Goal: Task Accomplishment & Management: Manage account settings

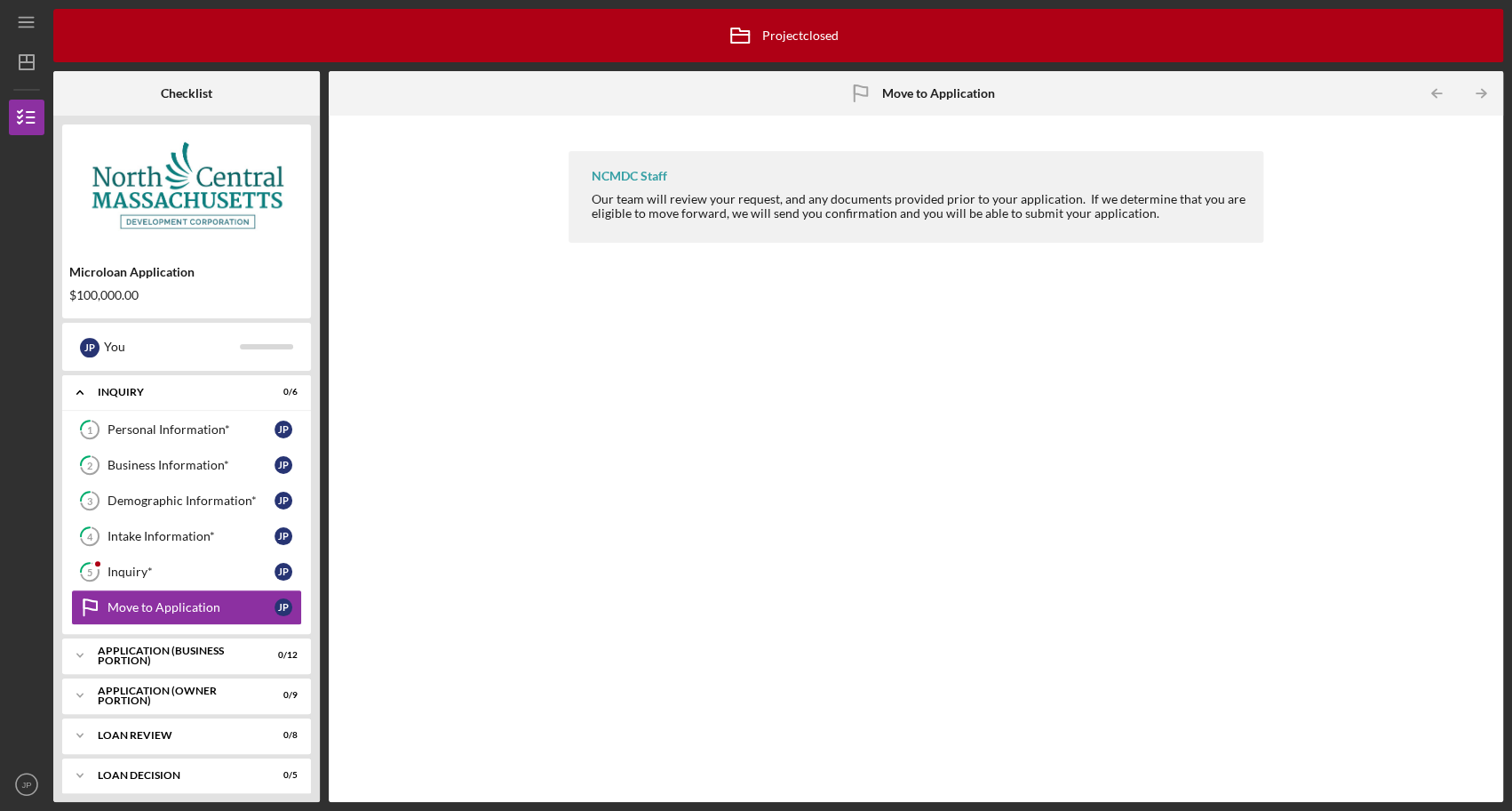
scroll to position [8, 0]
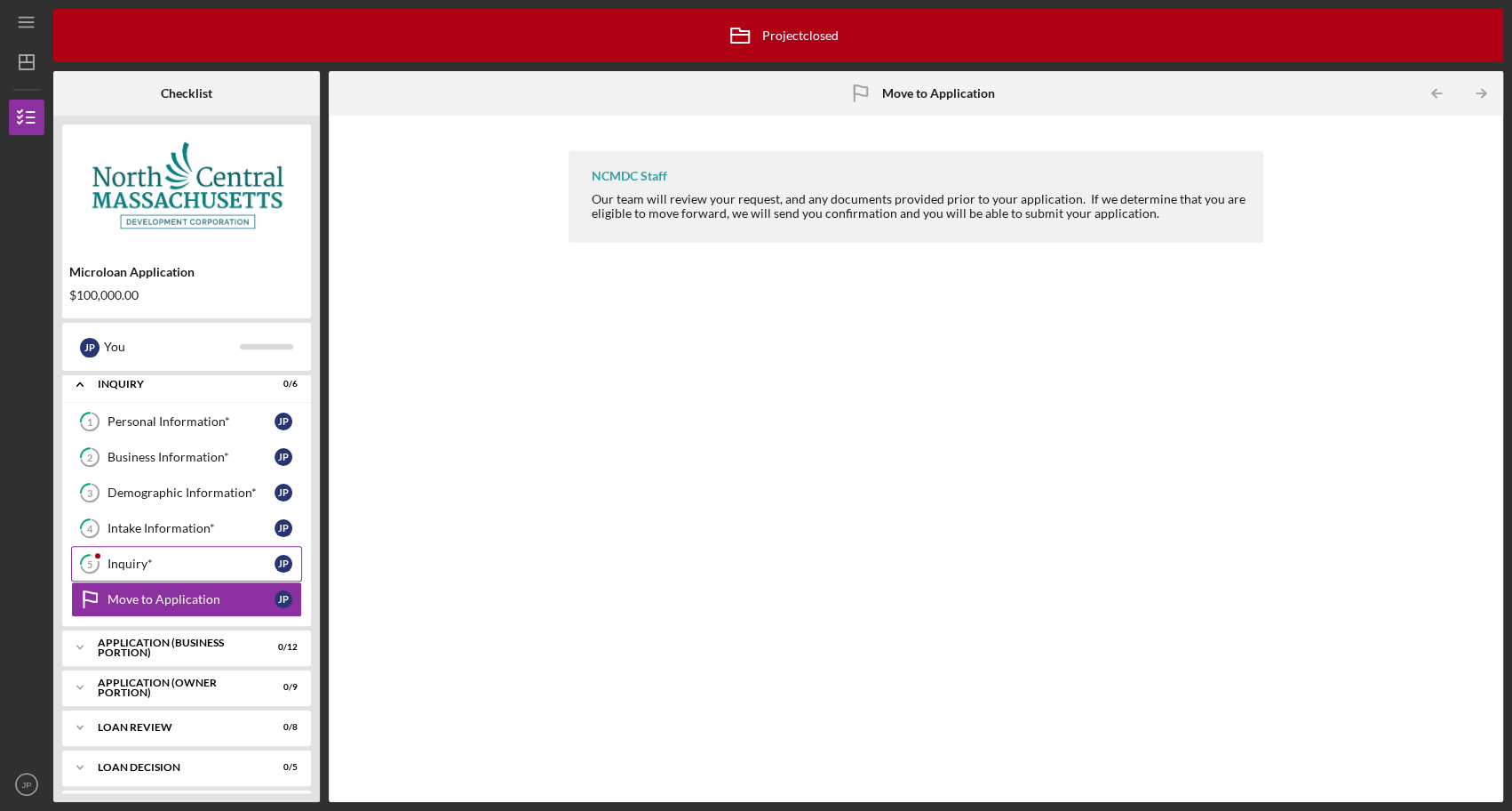
click at [224, 557] on div "Inquiry*" at bounding box center [190, 563] width 167 height 14
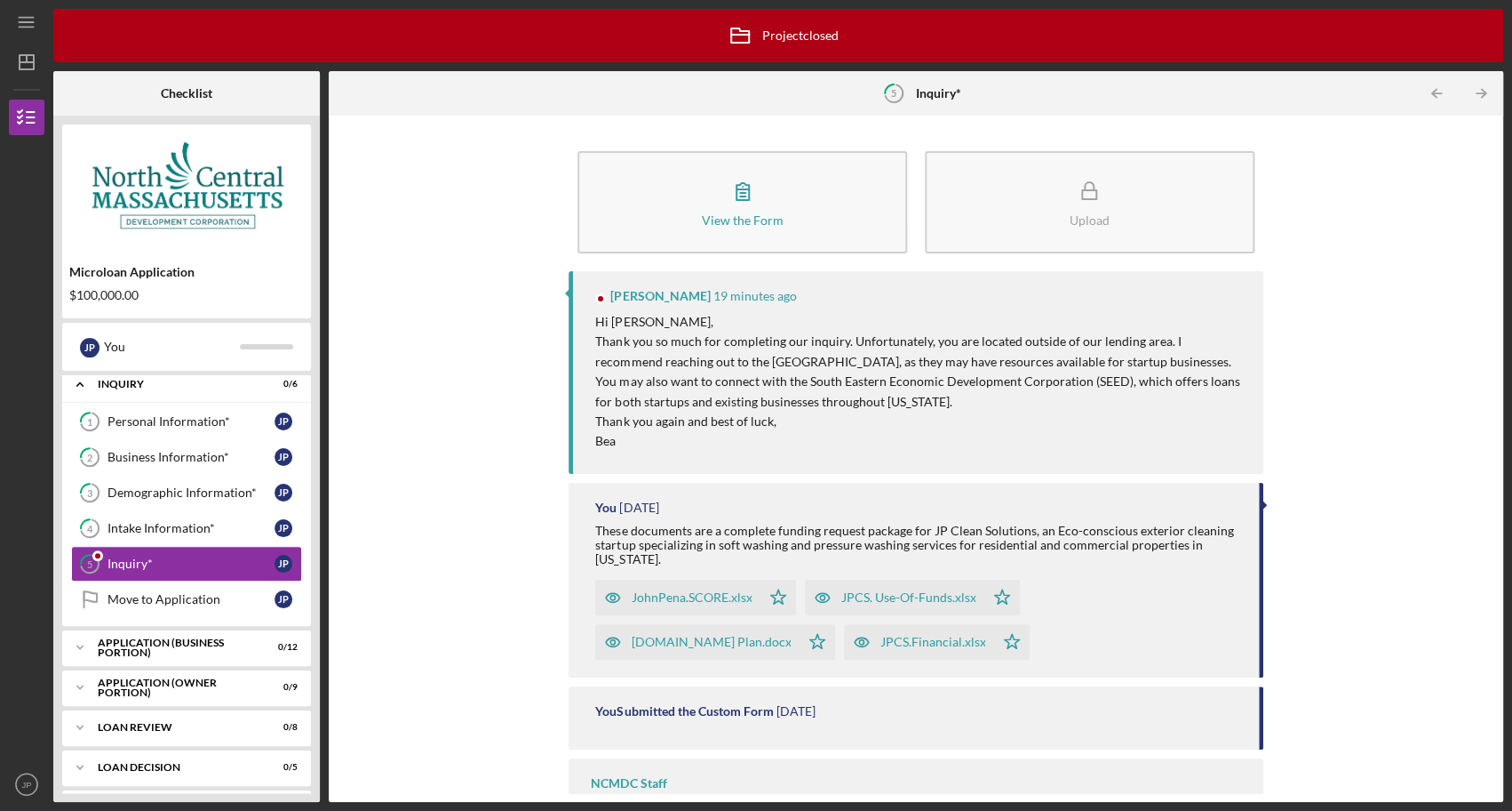
click at [204, 183] on img at bounding box center [187, 186] width 249 height 106
click at [202, 201] on img at bounding box center [187, 186] width 249 height 106
click at [187, 210] on img at bounding box center [187, 186] width 249 height 106
click at [136, 180] on img at bounding box center [187, 186] width 249 height 106
click at [36, 66] on icon "Icon/Dashboard" at bounding box center [27, 62] width 44 height 44
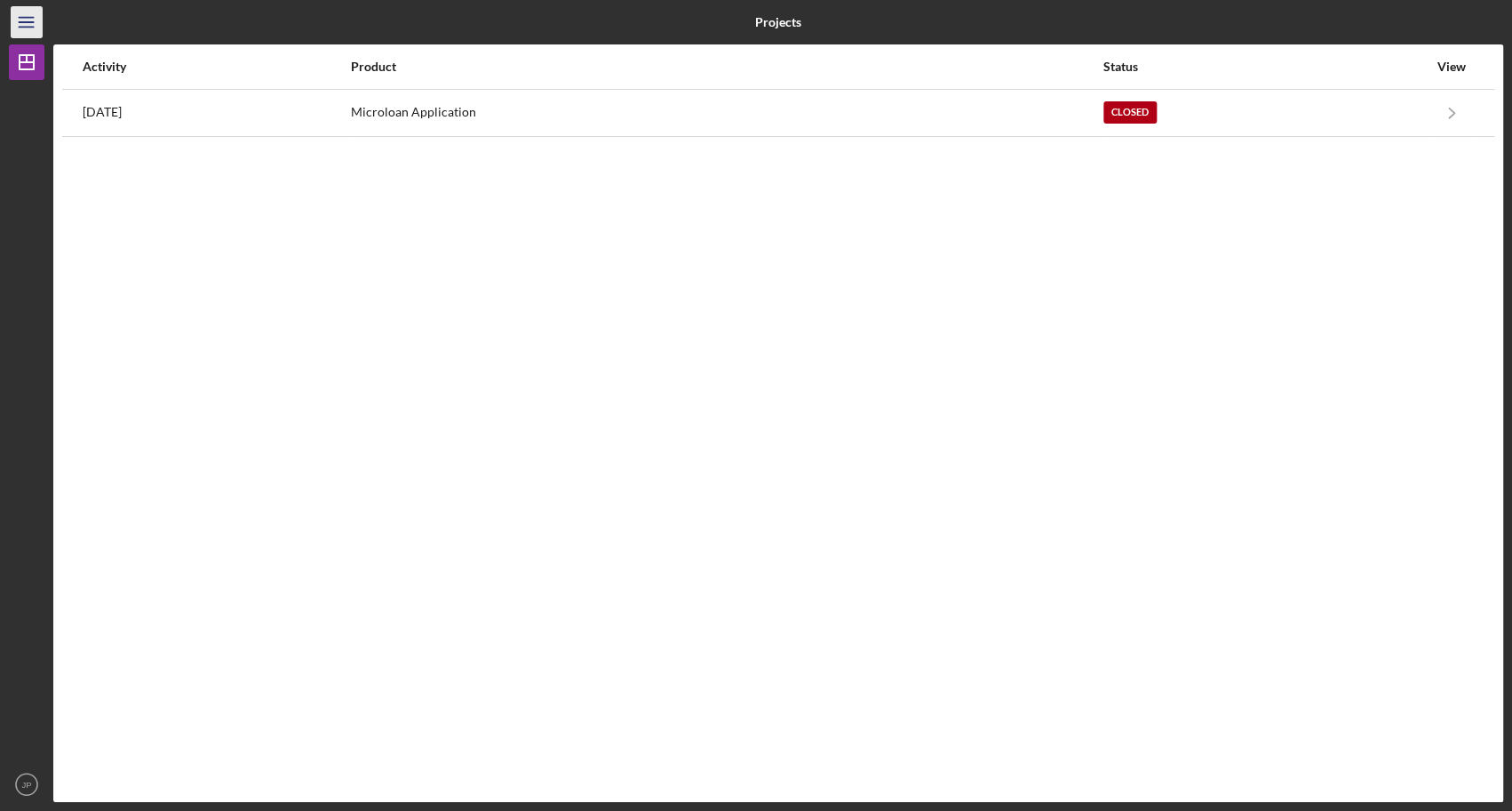
click at [32, 30] on icon "Icon/Menu" at bounding box center [27, 23] width 40 height 40
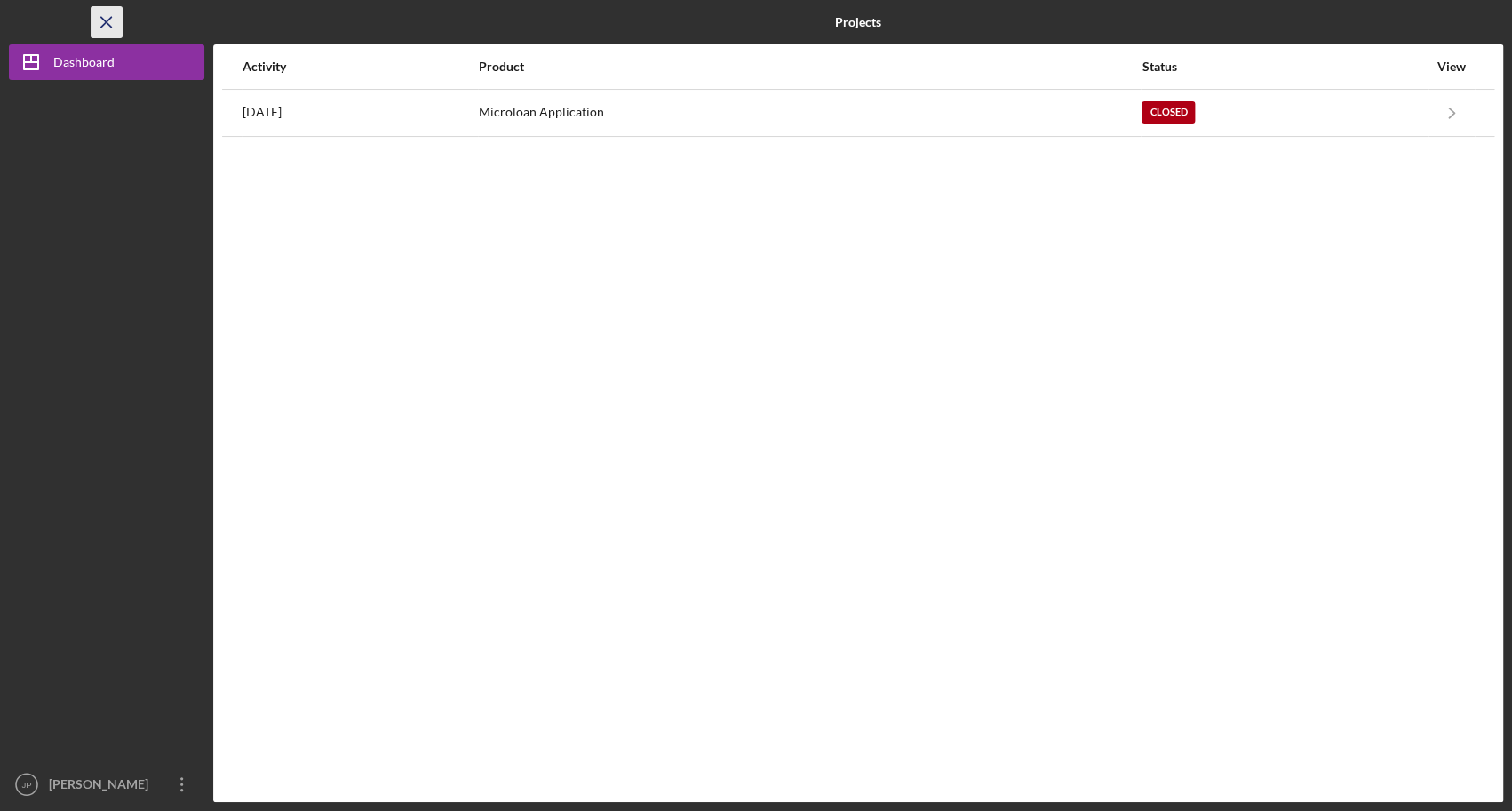
click at [102, 13] on icon "Icon/Menu Close" at bounding box center [107, 23] width 40 height 40
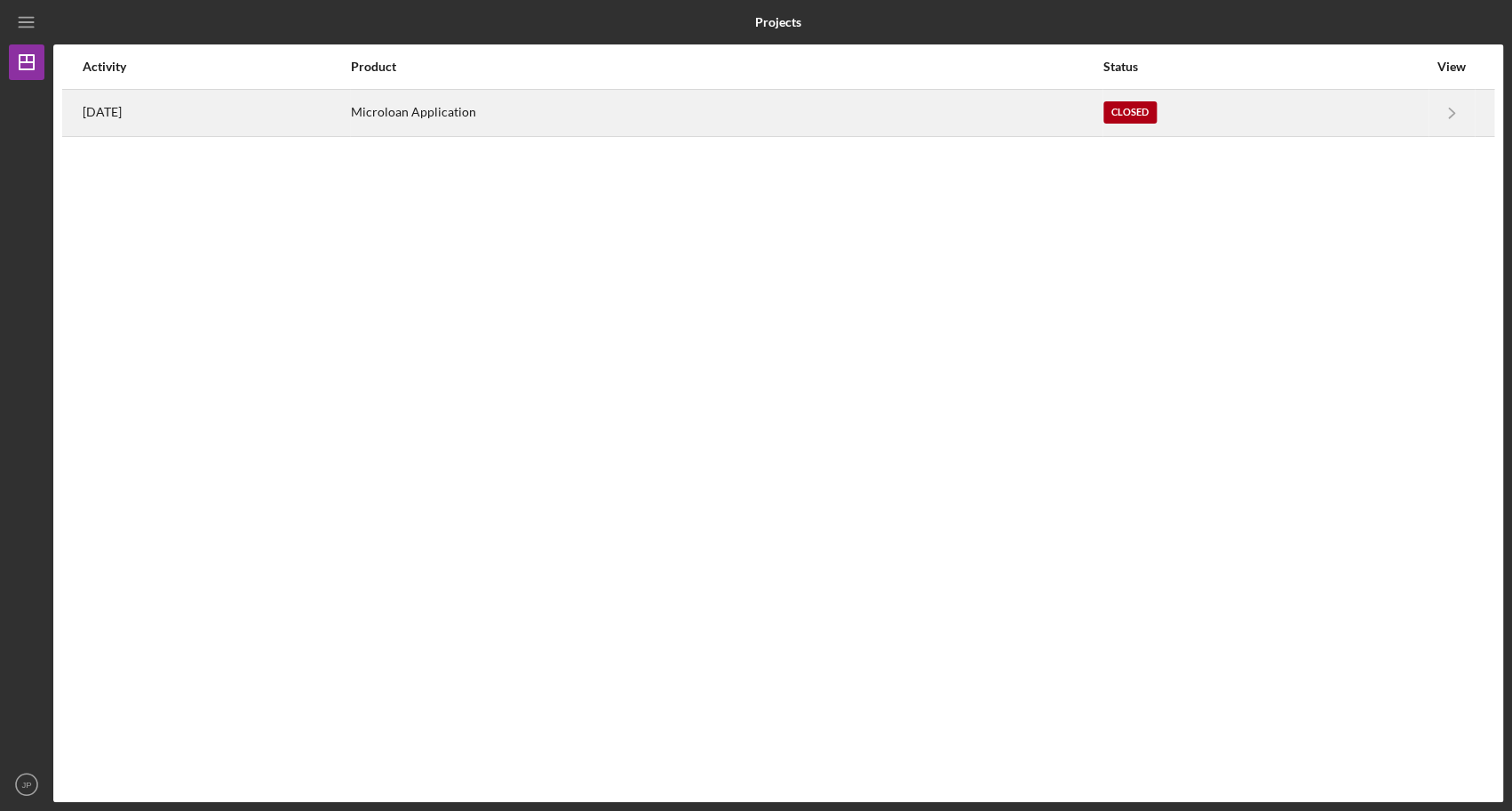
click at [260, 122] on div "[DATE]" at bounding box center [215, 113] width 267 height 44
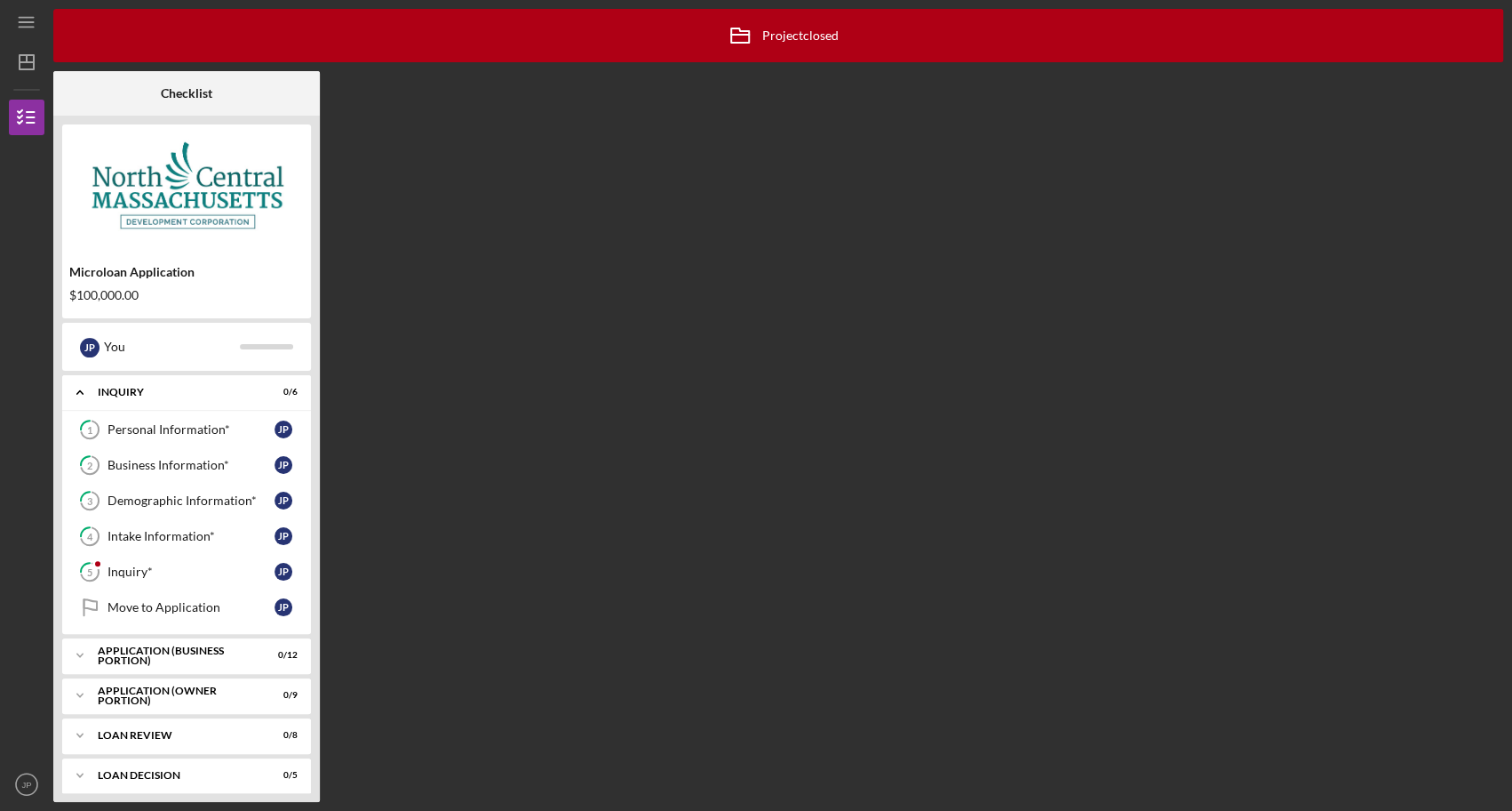
click at [235, 192] on img at bounding box center [187, 186] width 249 height 106
